Goal: Understand process/instructions: Learn how to perform a task or action

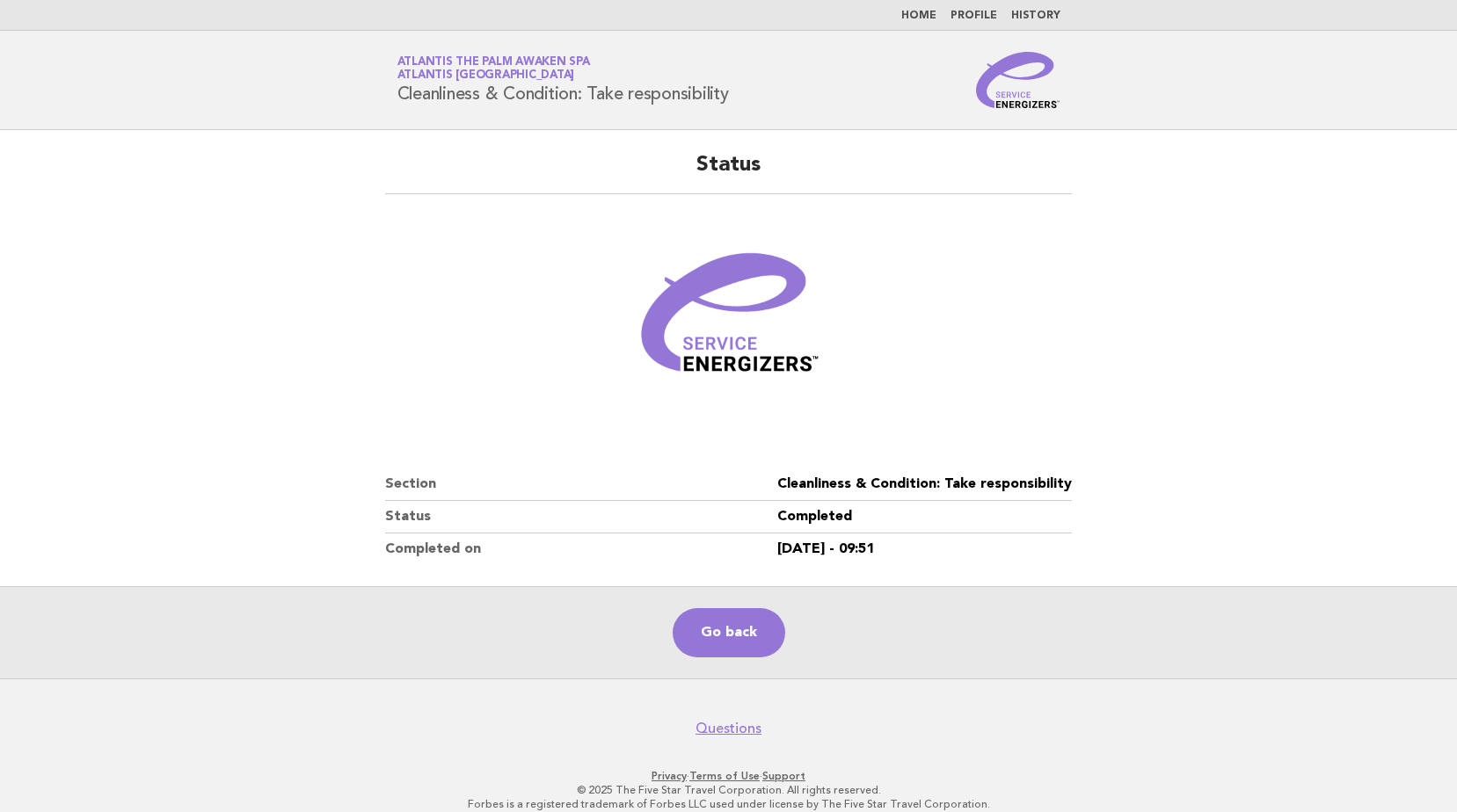
click at [1033, 83] on img at bounding box center [1017, 80] width 84 height 56
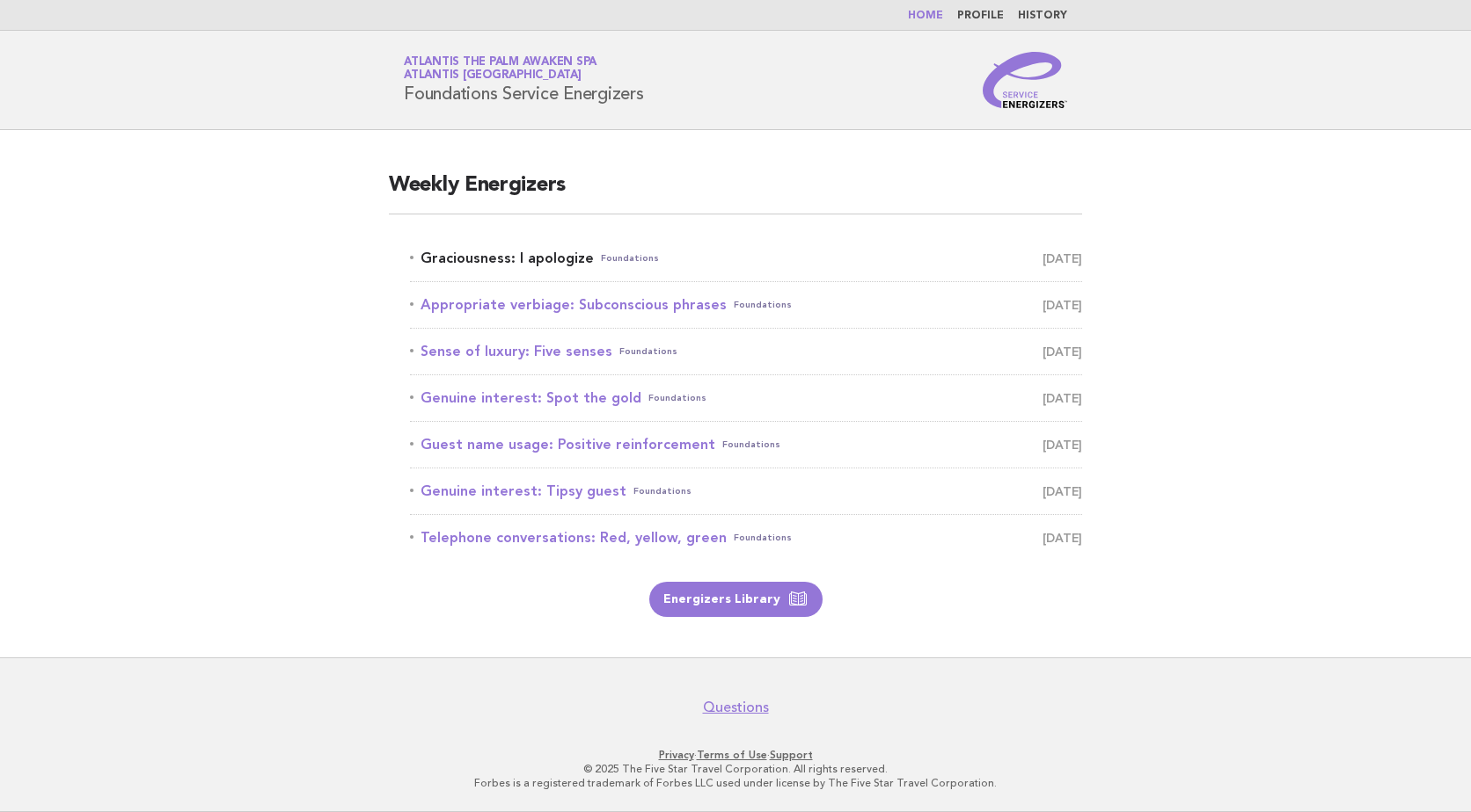
click at [546, 253] on link "Graciousness: I apologize Foundations September 9" at bounding box center [745, 258] width 672 height 24
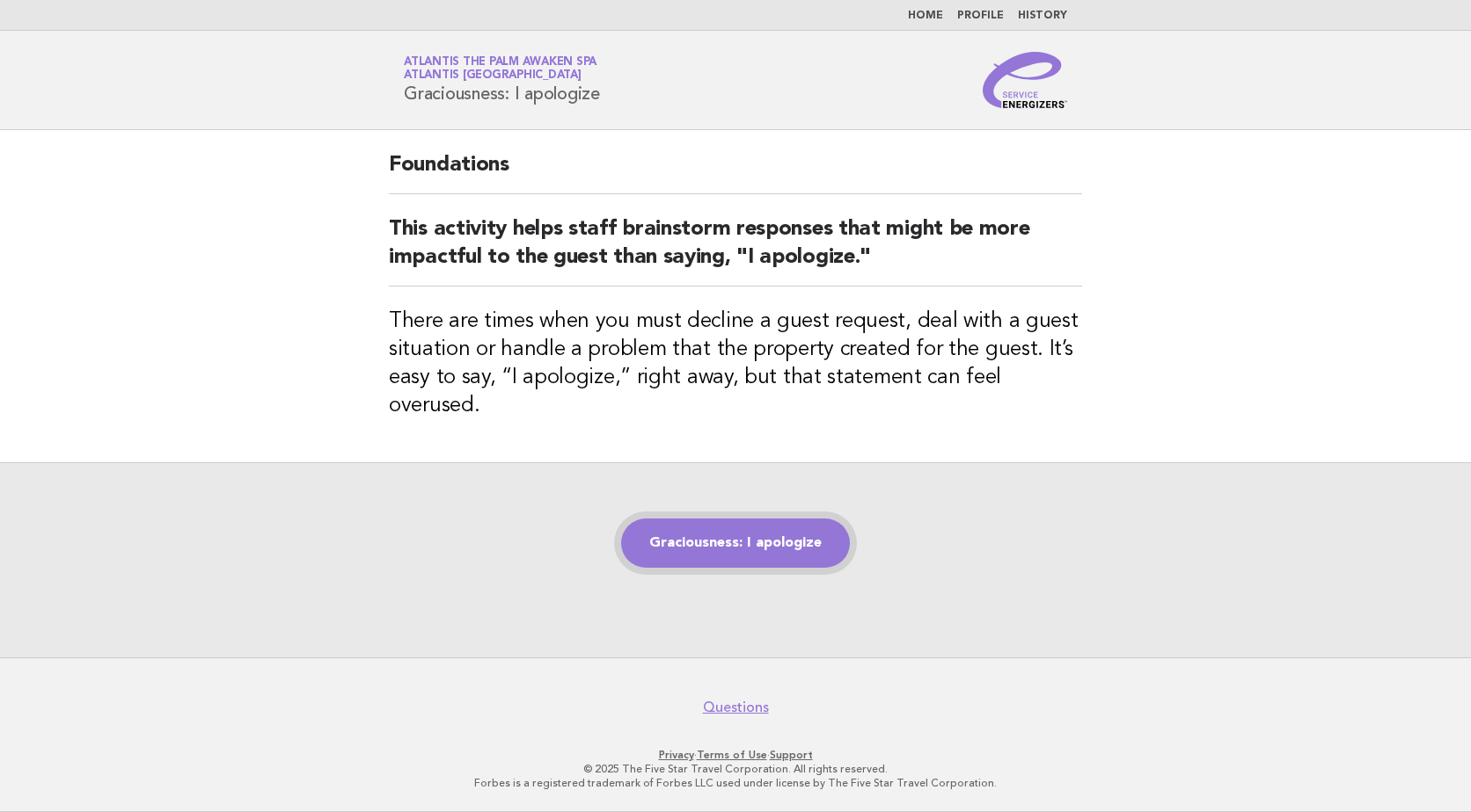
click at [794, 519] on link "Graciousness: I apologize" at bounding box center [736, 543] width 229 height 49
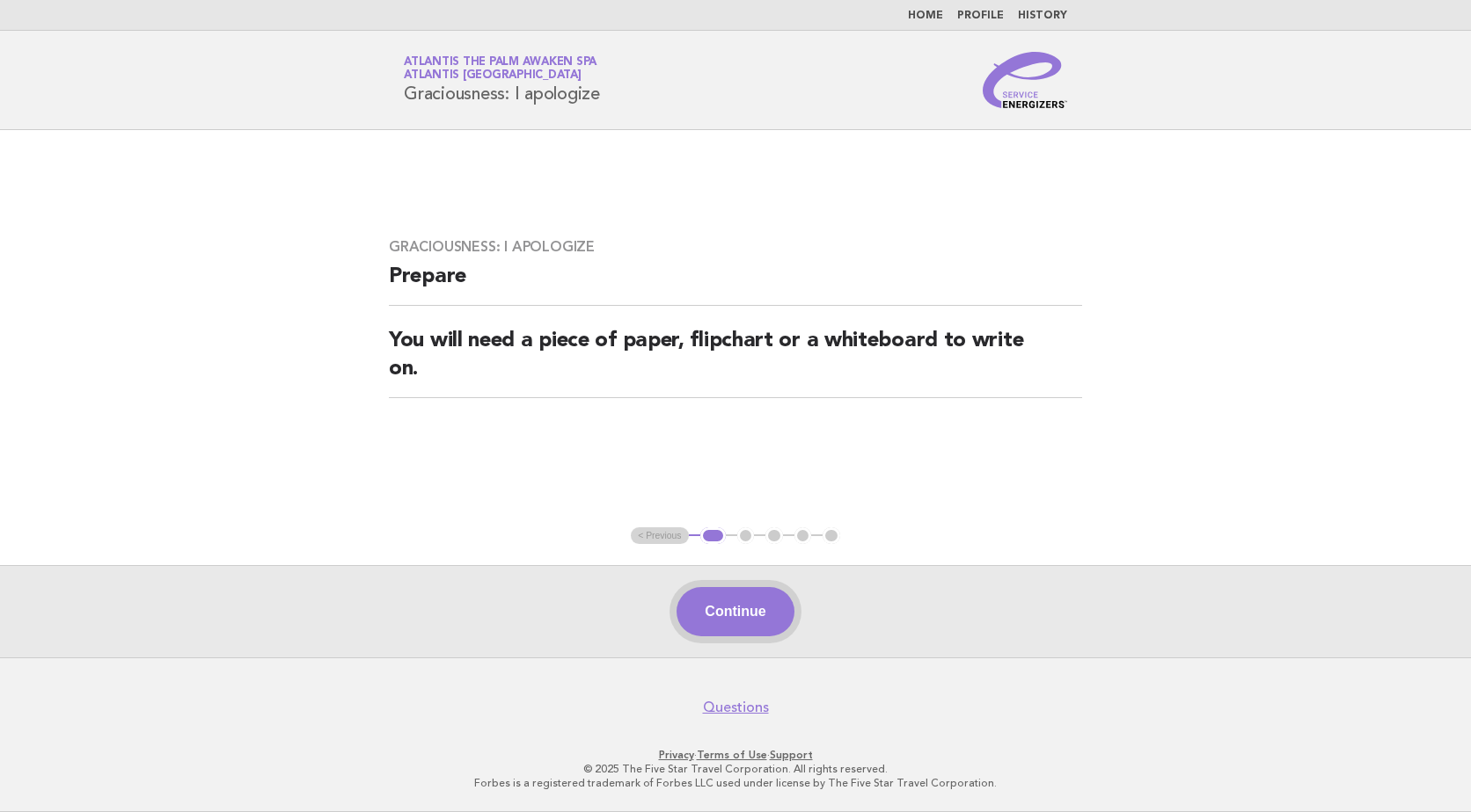
click at [743, 627] on button "Continue" at bounding box center [735, 612] width 117 height 49
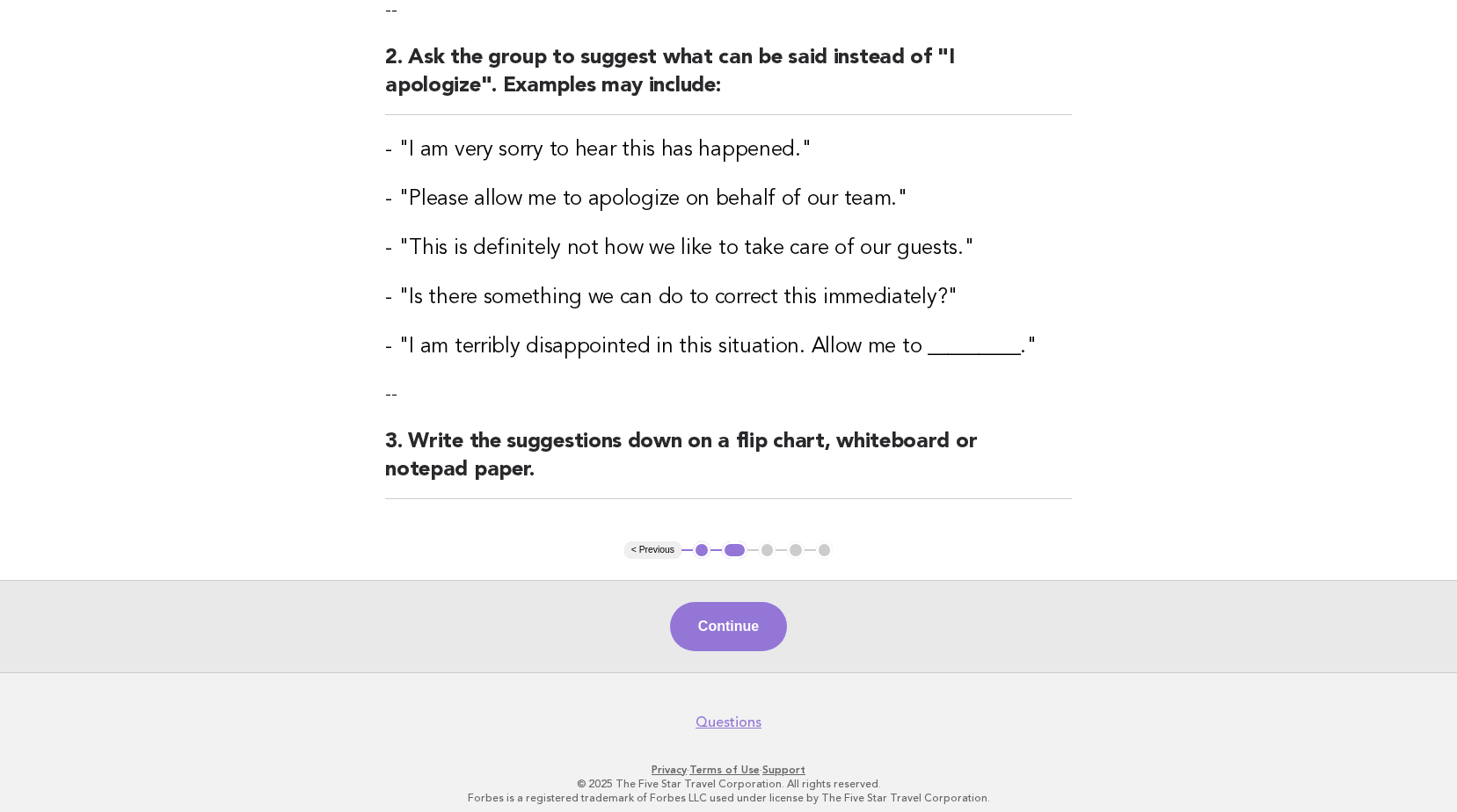
scroll to position [348, 0]
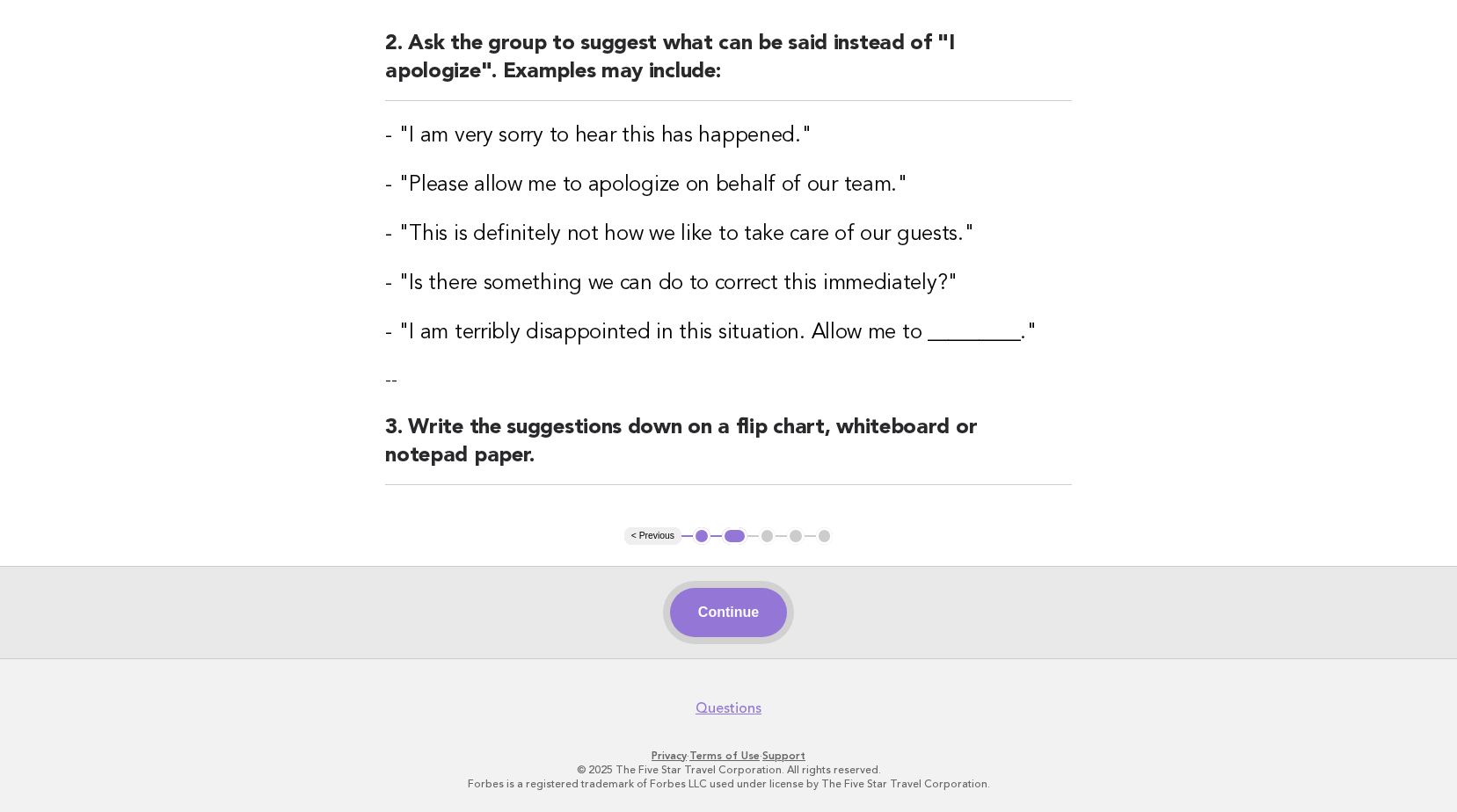
click at [746, 621] on button "Continue" at bounding box center [728, 613] width 117 height 49
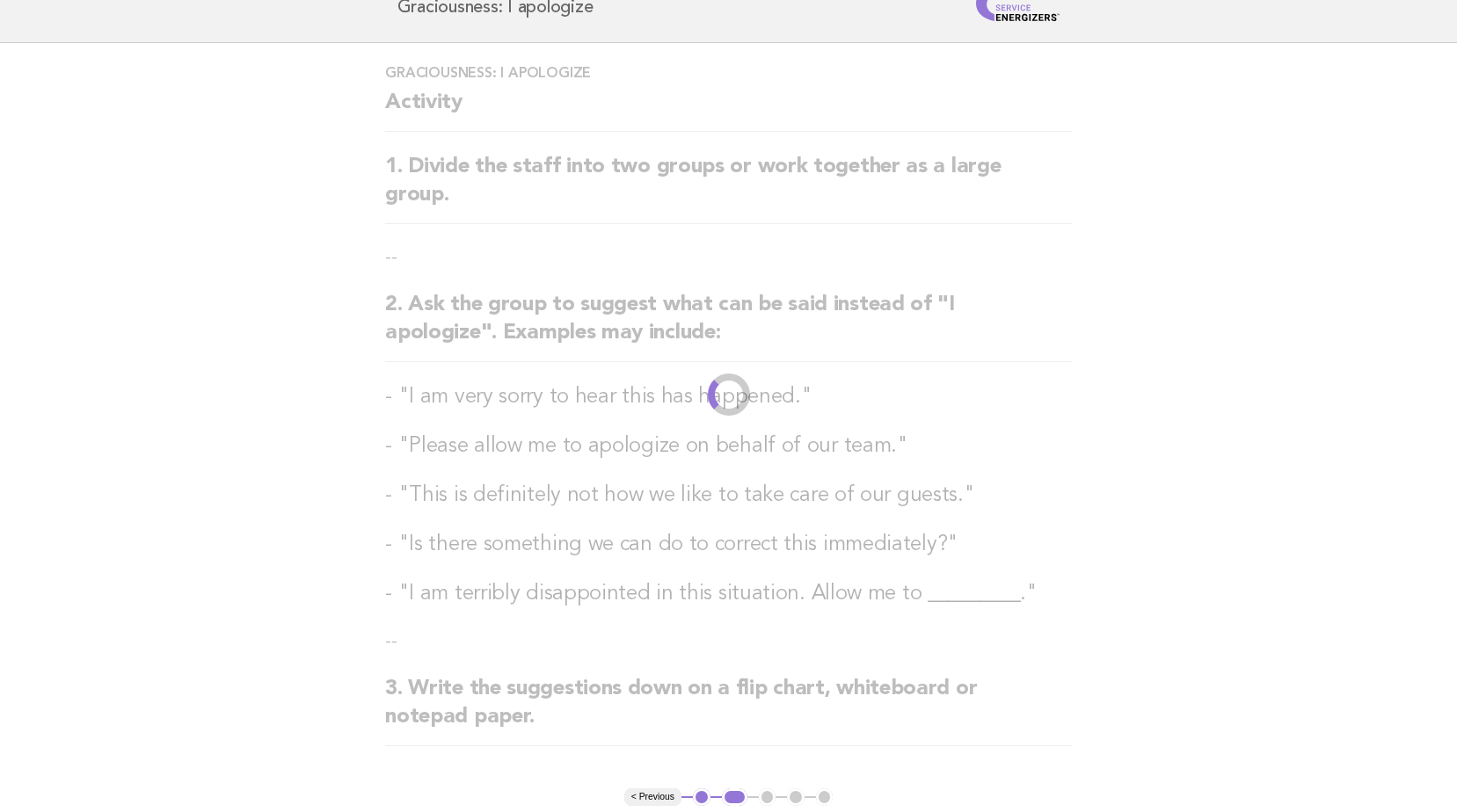
scroll to position [0, 0]
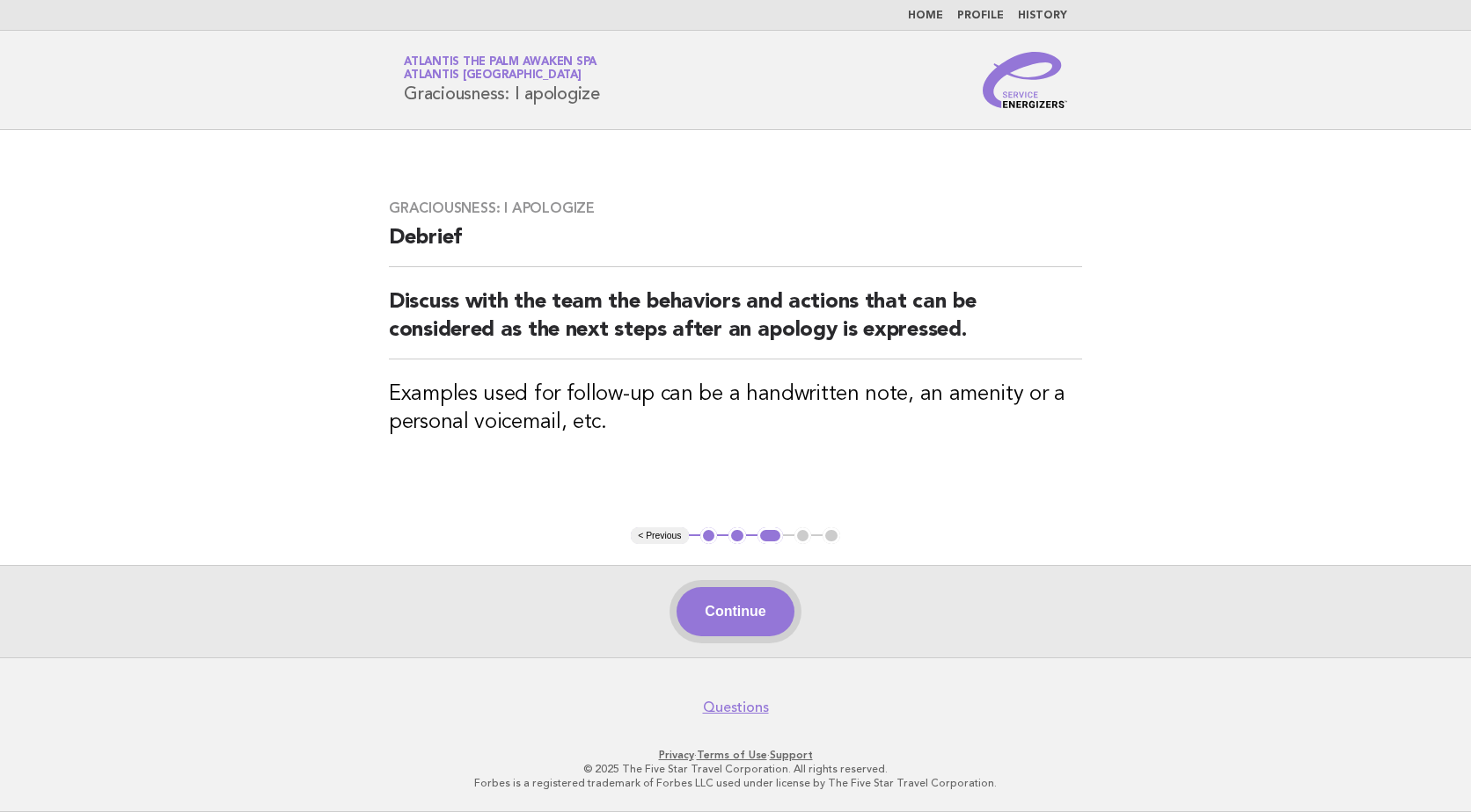
click at [773, 606] on button "Continue" at bounding box center [735, 612] width 117 height 49
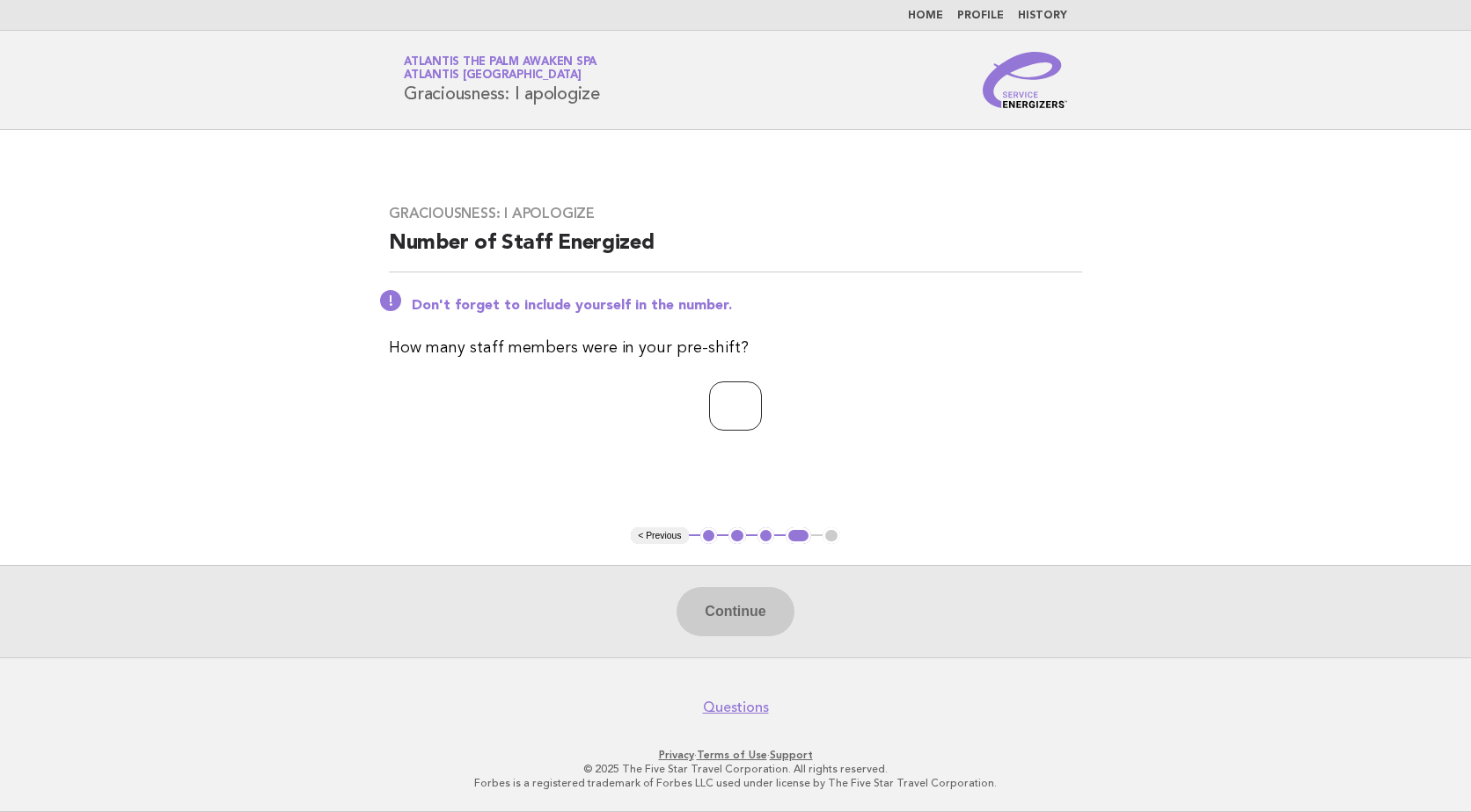
click at [715, 389] on input "number" at bounding box center [736, 406] width 52 height 49
type input "**"
click at [714, 590] on button "Continue" at bounding box center [735, 612] width 117 height 49
